Goal: Task Accomplishment & Management: Manage account settings

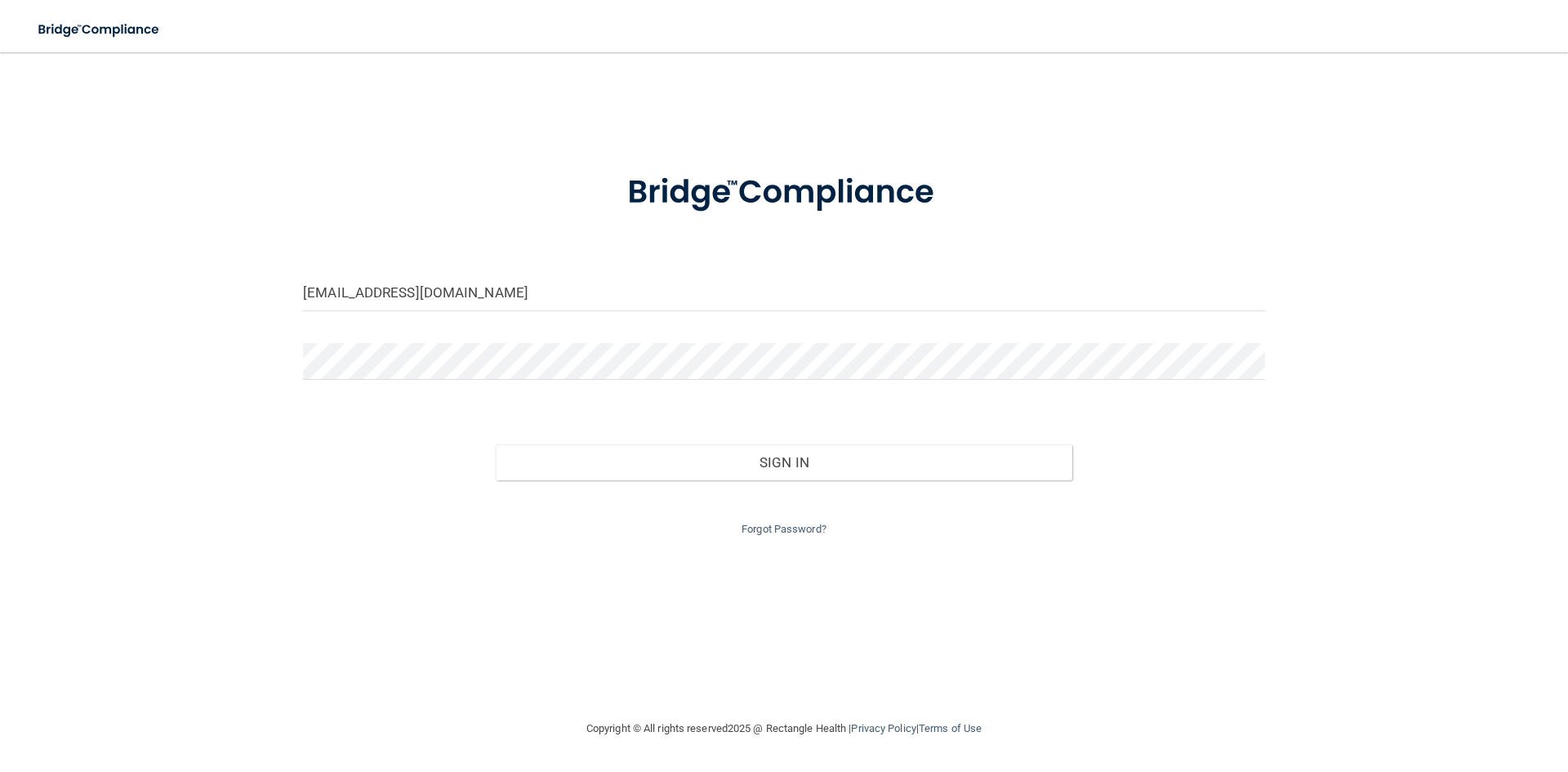
click at [674, 487] on div "Forgot Password?" at bounding box center [784, 509] width 987 height 59
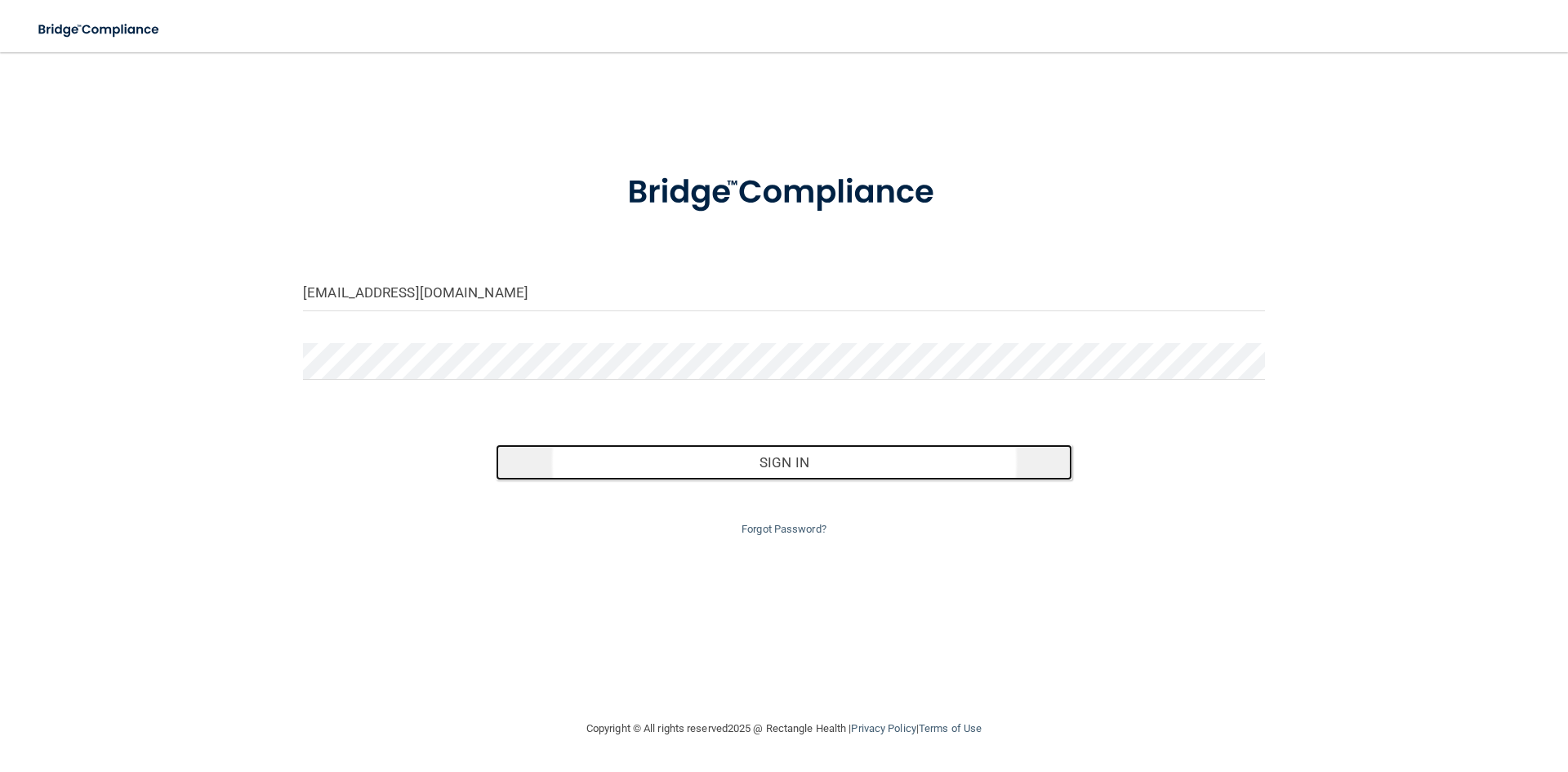
click at [685, 471] on button "Sign In" at bounding box center [784, 462] width 578 height 36
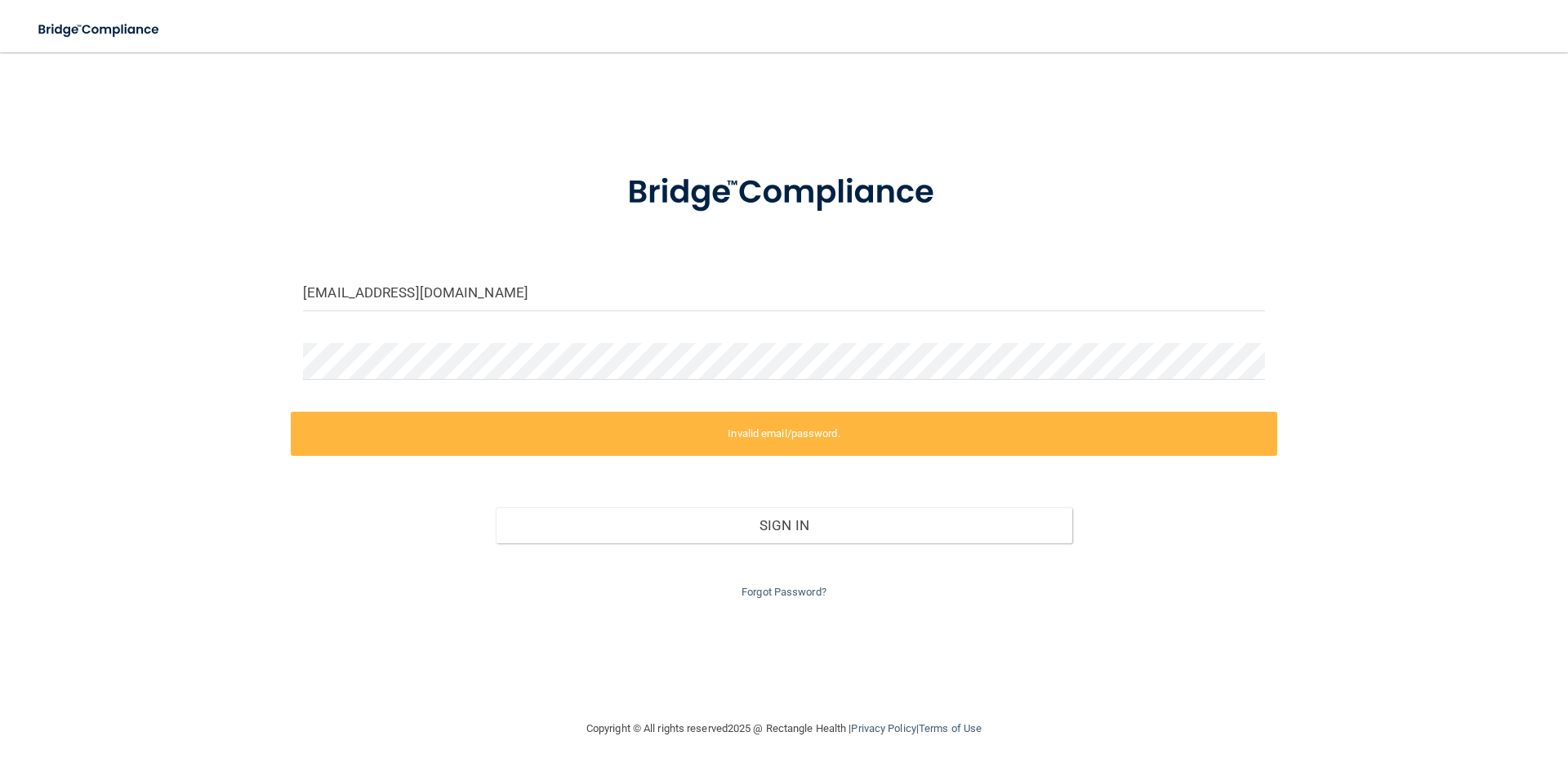
click at [1203, 131] on div "vkelley1217@gmail.com Invalid email/password. You don't have permission to acce…" at bounding box center [784, 385] width 1503 height 634
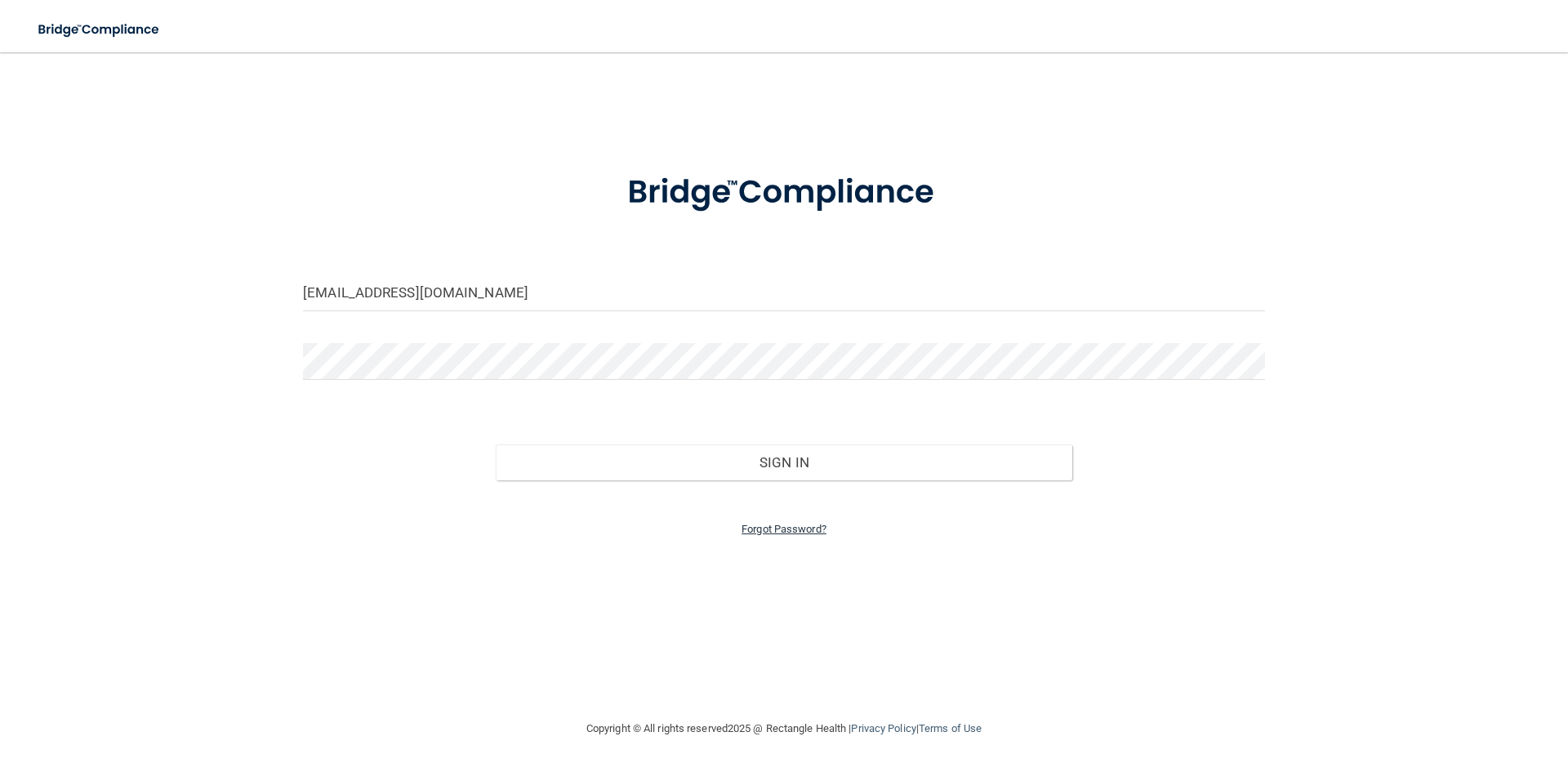
click at [824, 532] on link "Forgot Password?" at bounding box center [784, 529] width 85 height 13
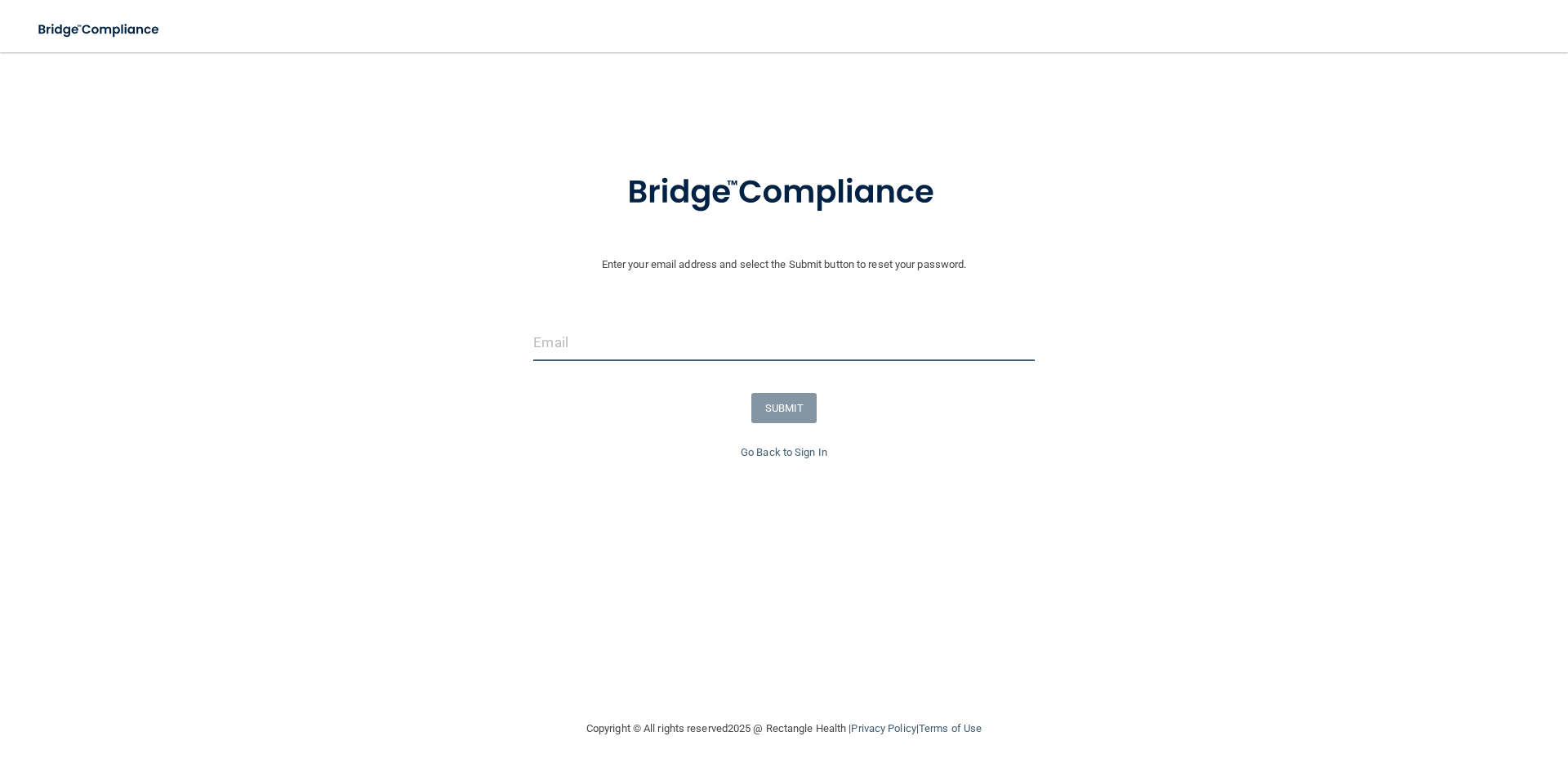
click at [652, 352] on input "email" at bounding box center [784, 343] width 501 height 37
type input "vkelley1217@gmail.com"
click at [789, 408] on button "SUBMIT" at bounding box center [784, 407] width 66 height 30
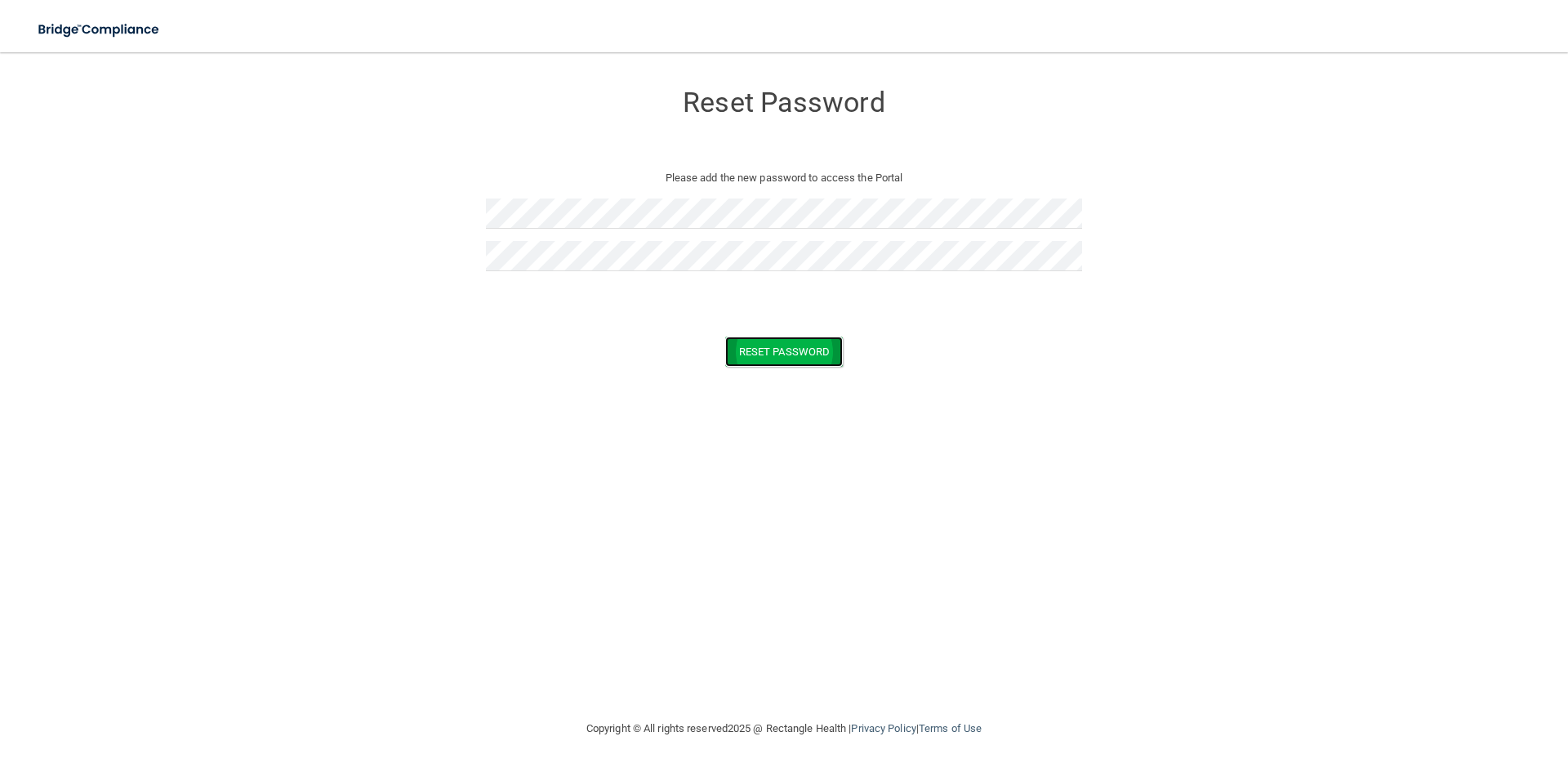
click at [741, 340] on button "Reset Password" at bounding box center [784, 351] width 118 height 30
